Goal: Information Seeking & Learning: Learn about a topic

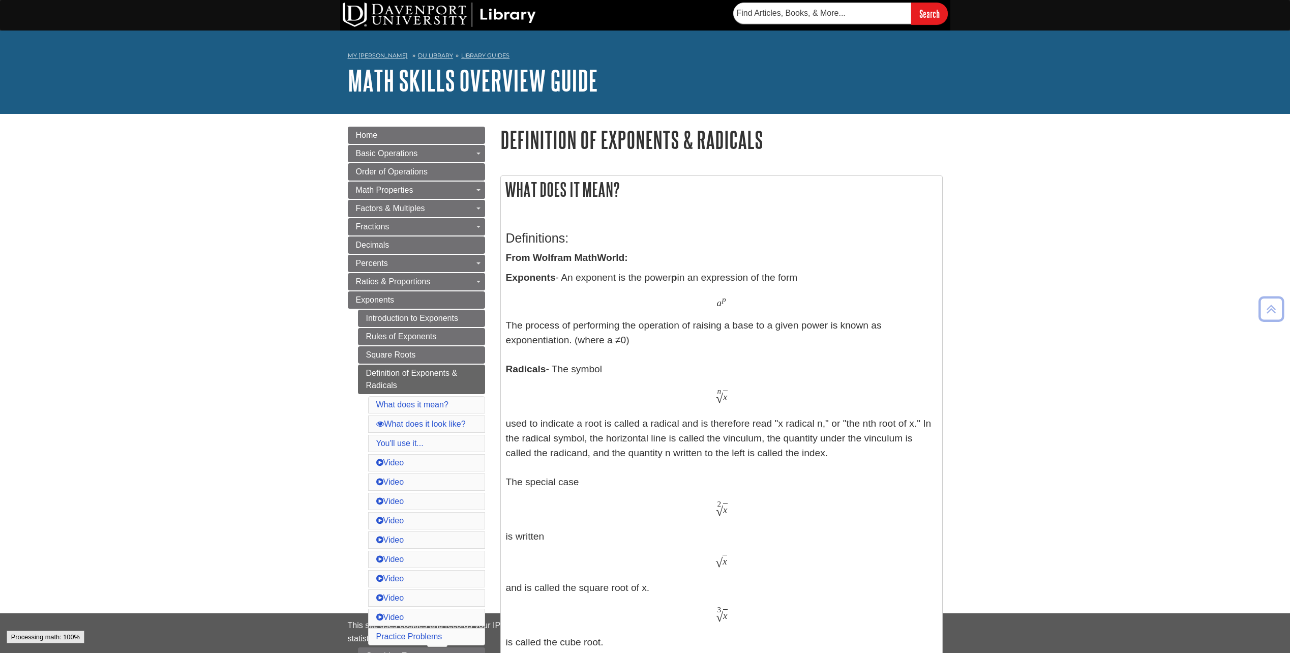
scroll to position [200, 0]
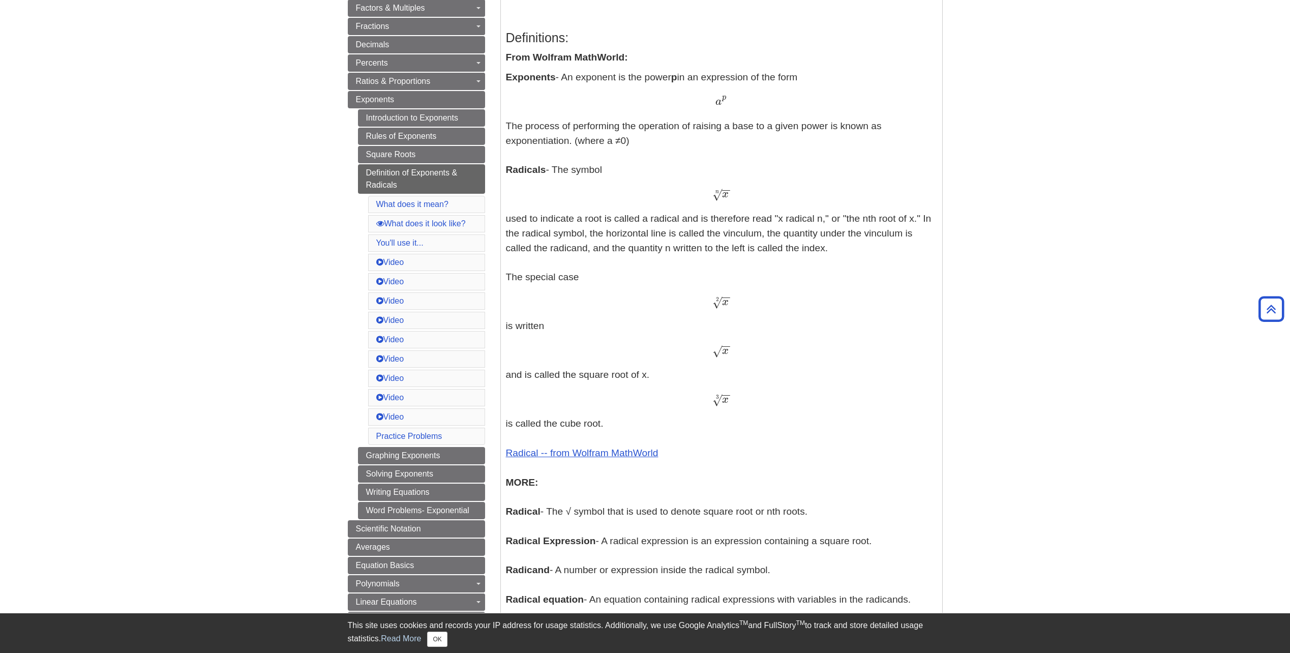
drag, startPoint x: 716, startPoint y: 352, endPoint x: 730, endPoint y: 361, distance: 16.7
click at [730, 361] on p "Exponents - An exponent is the power p in an expression of the form a p a p The…" at bounding box center [721, 353] width 431 height 566
drag, startPoint x: 730, startPoint y: 361, endPoint x: 713, endPoint y: 352, distance: 19.1
click at [713, 350] on span "√" at bounding box center [718, 351] width 10 height 14
drag, startPoint x: 713, startPoint y: 354, endPoint x: 731, endPoint y: 353, distance: 18.3
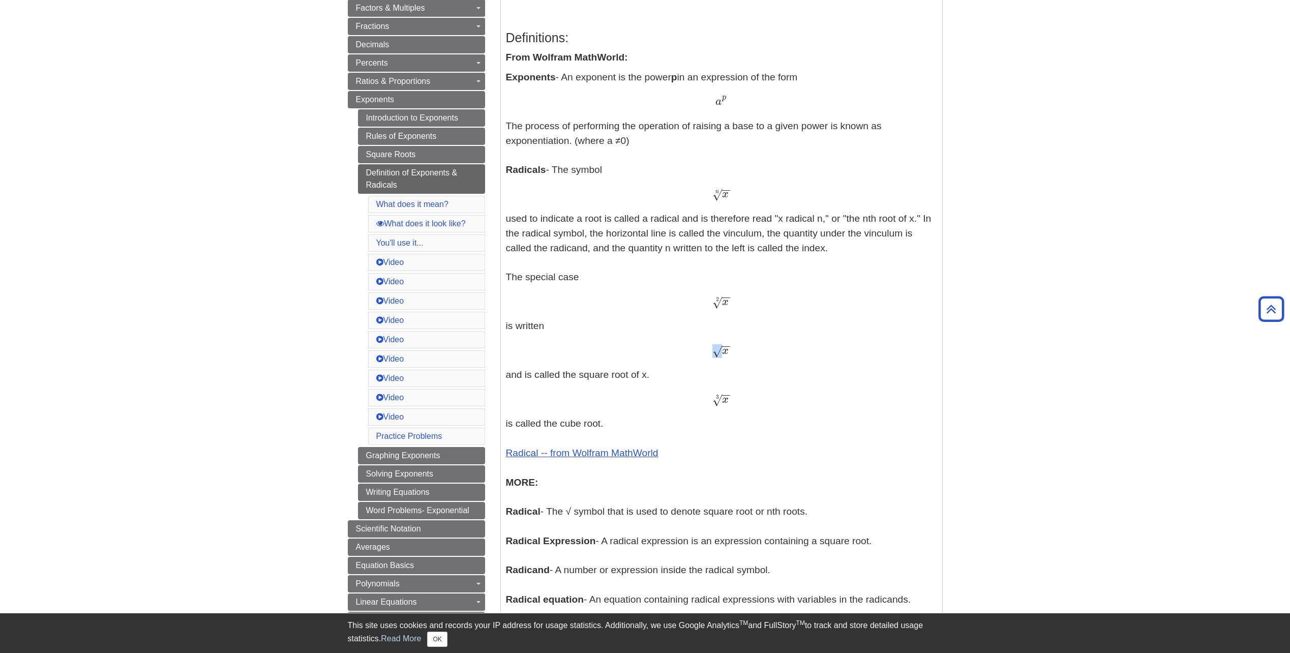
click at [731, 353] on div "x − − √ x" at bounding box center [721, 350] width 431 height 15
drag, startPoint x: 731, startPoint y: 353, endPoint x: 681, endPoint y: 347, distance: 50.2
click at [682, 347] on div "x − − √ x" at bounding box center [721, 350] width 431 height 15
drag, startPoint x: 709, startPoint y: 297, endPoint x: 720, endPoint y: 307, distance: 15.1
click at [720, 307] on div "x − − √ 2 x 2" at bounding box center [721, 301] width 431 height 15
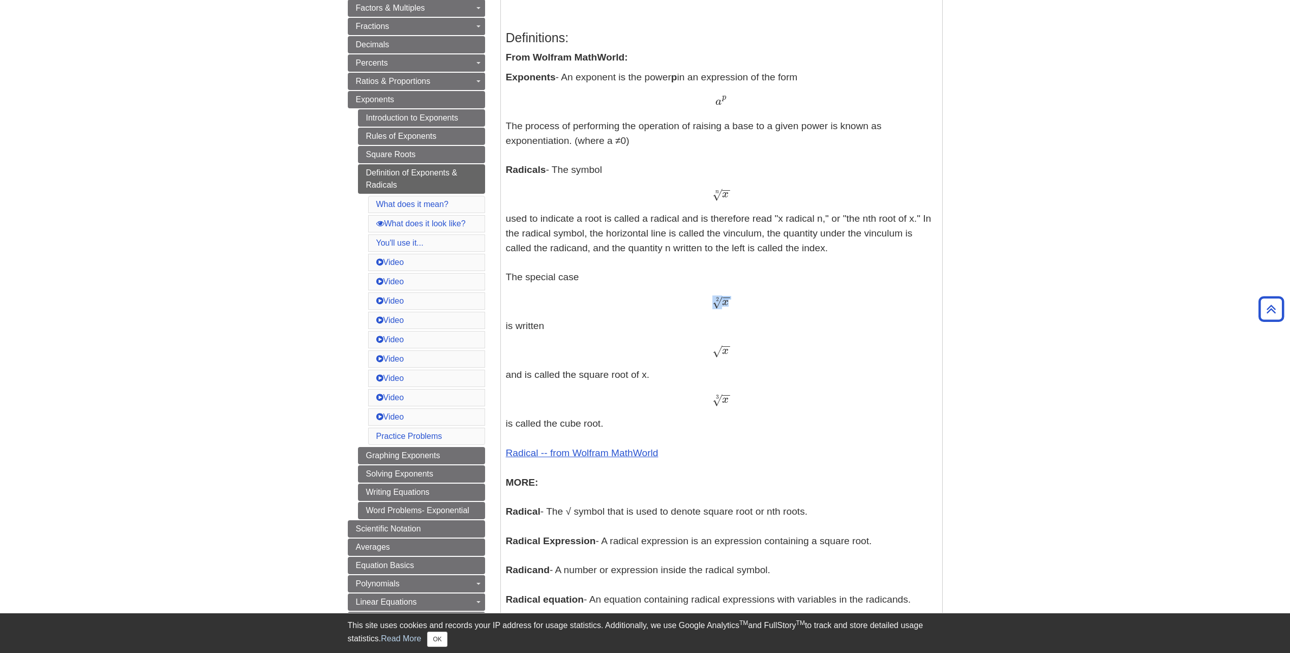
copy span "x − − √"
click at [782, 302] on div "x − − √ 2 x 2" at bounding box center [721, 301] width 431 height 15
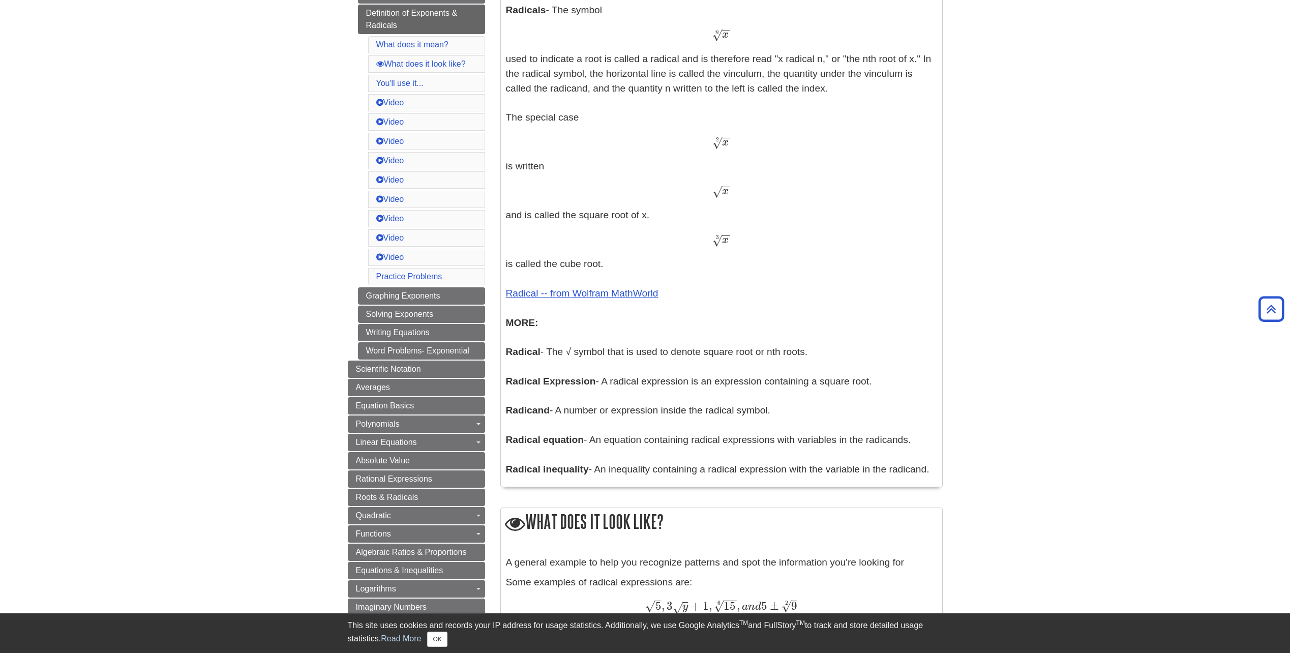
scroll to position [353, 0]
